Goal: Obtain resource: Obtain resource

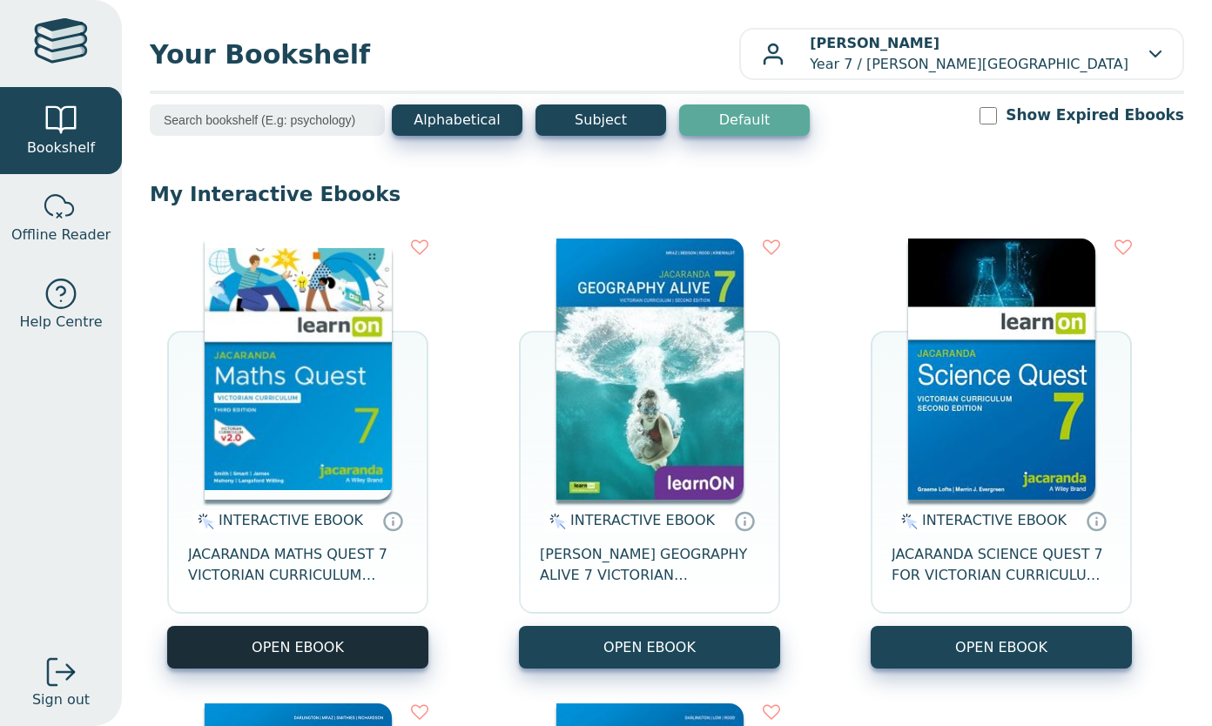
click at [314, 644] on button "OPEN EBOOK" at bounding box center [297, 647] width 261 height 43
click at [385, 637] on button "OPEN EBOOK" at bounding box center [297, 647] width 261 height 43
